Goal: Task Accomplishment & Management: Manage account settings

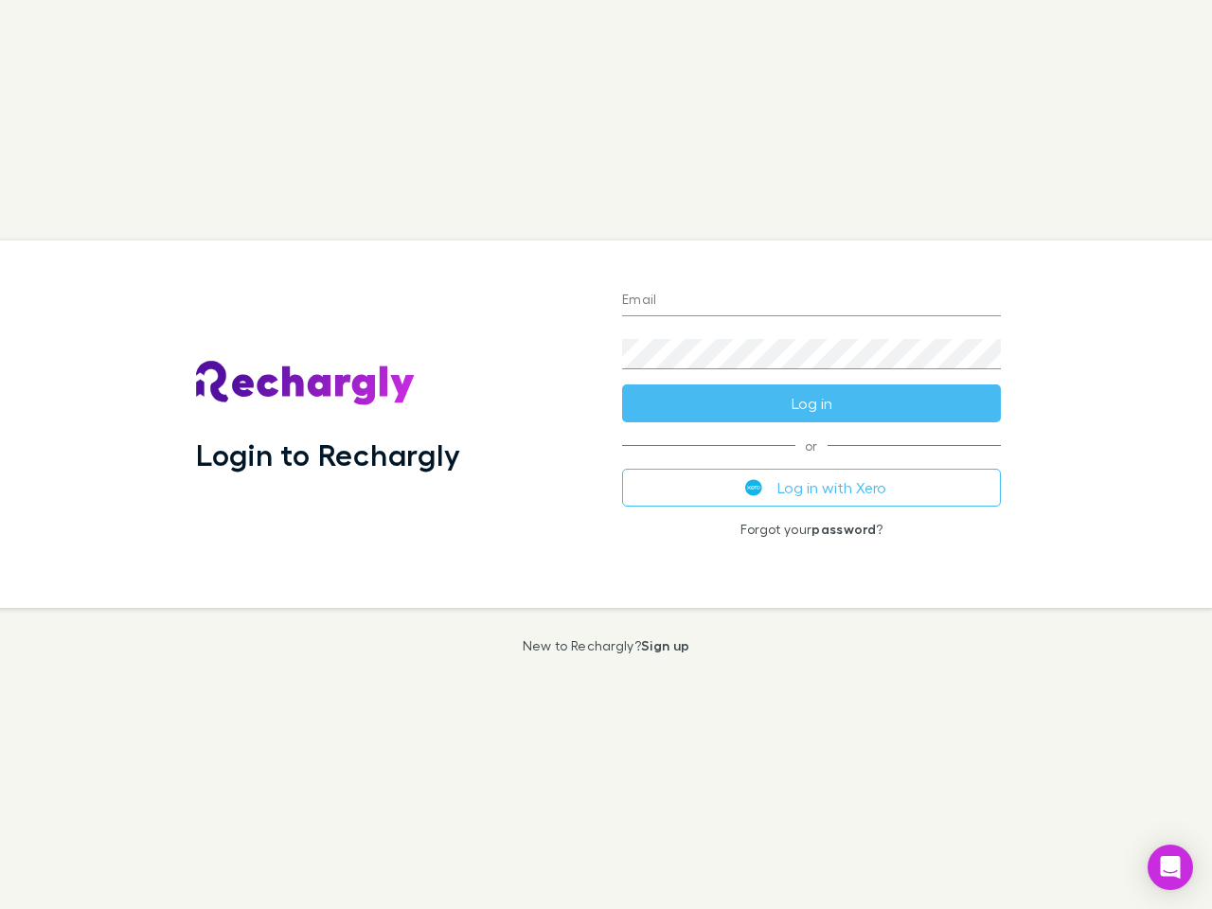
click at [606, 455] on div "Login to Rechargly" at bounding box center [394, 424] width 426 height 367
click at [812, 301] on input "Email" at bounding box center [811, 301] width 379 height 30
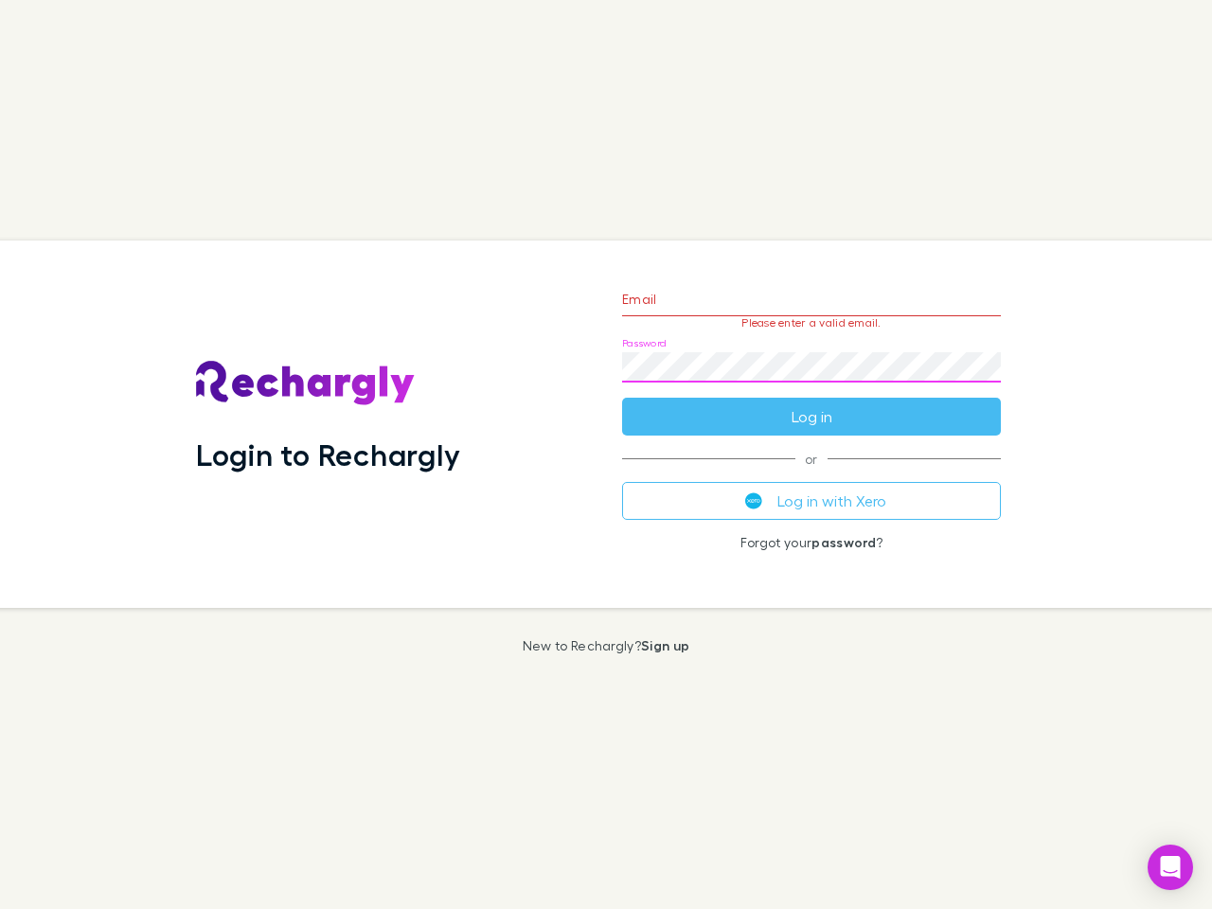
click at [812, 403] on form "Email Please enter a valid email. Password Log in" at bounding box center [811, 353] width 379 height 165
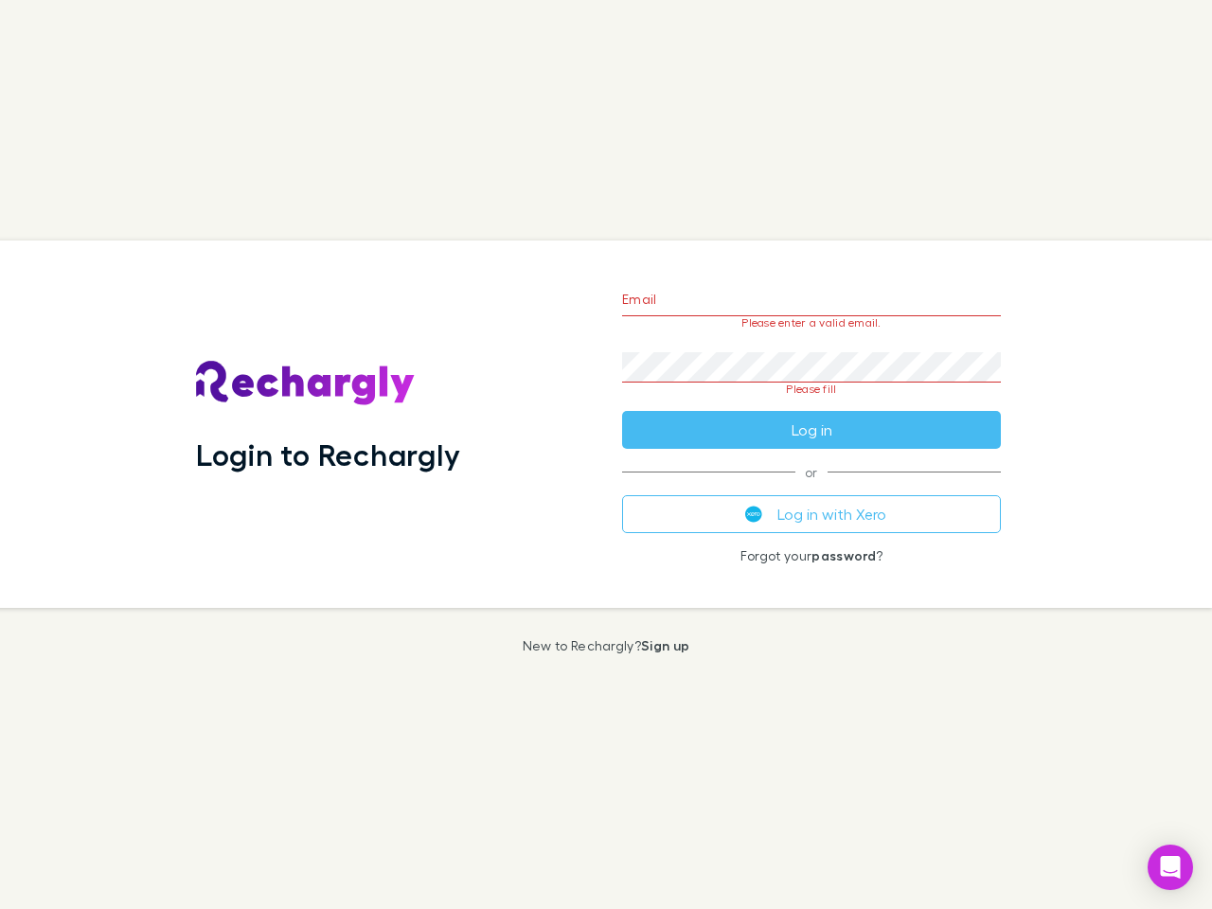
click at [812, 488] on div "Email Please enter a valid email. Password Please fill Log in or Log in with Xe…" at bounding box center [811, 424] width 409 height 367
click at [1171, 867] on icon "Open Intercom Messenger" at bounding box center [1171, 867] width 20 height 23
